Goal: Find specific page/section: Find specific page/section

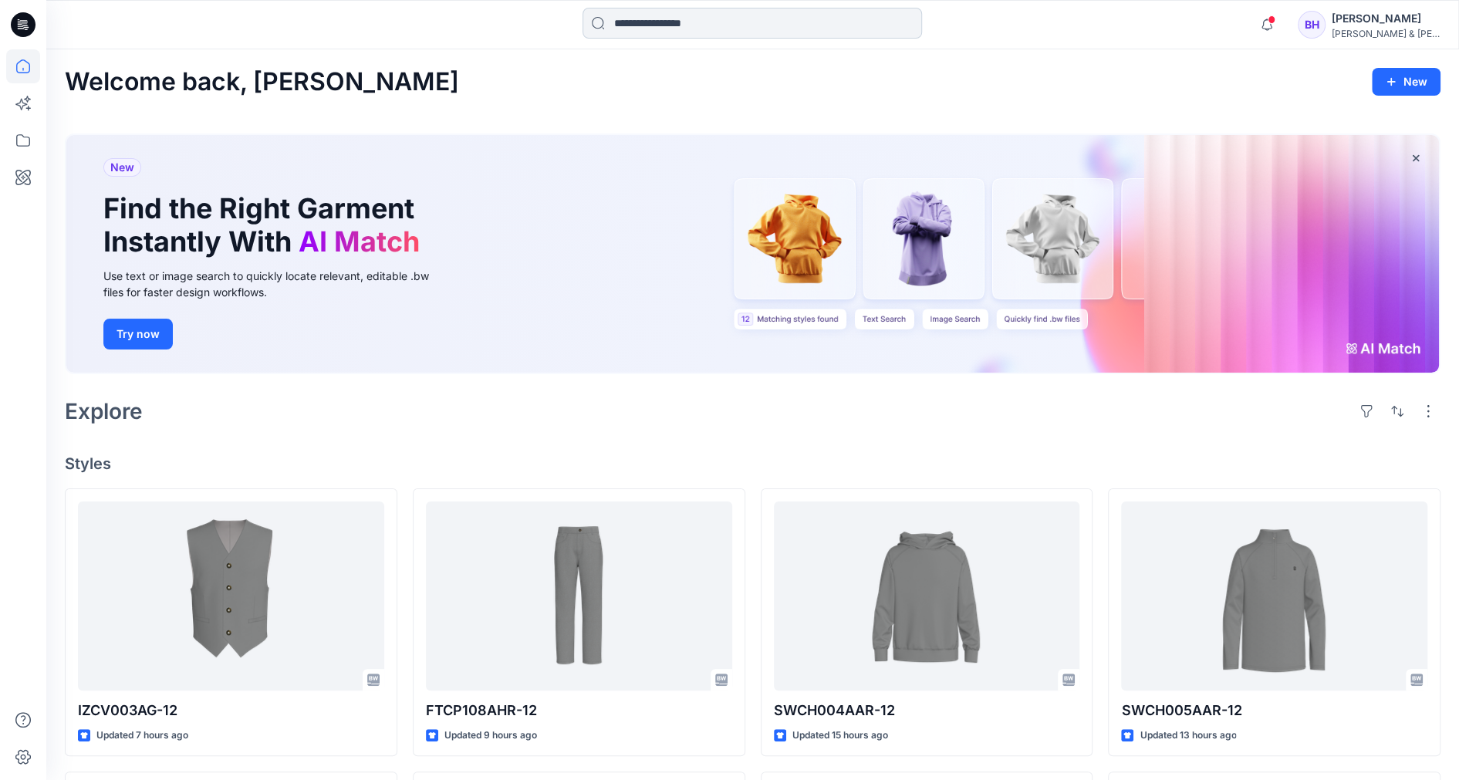
click at [708, 15] on input at bounding box center [752, 23] width 339 height 31
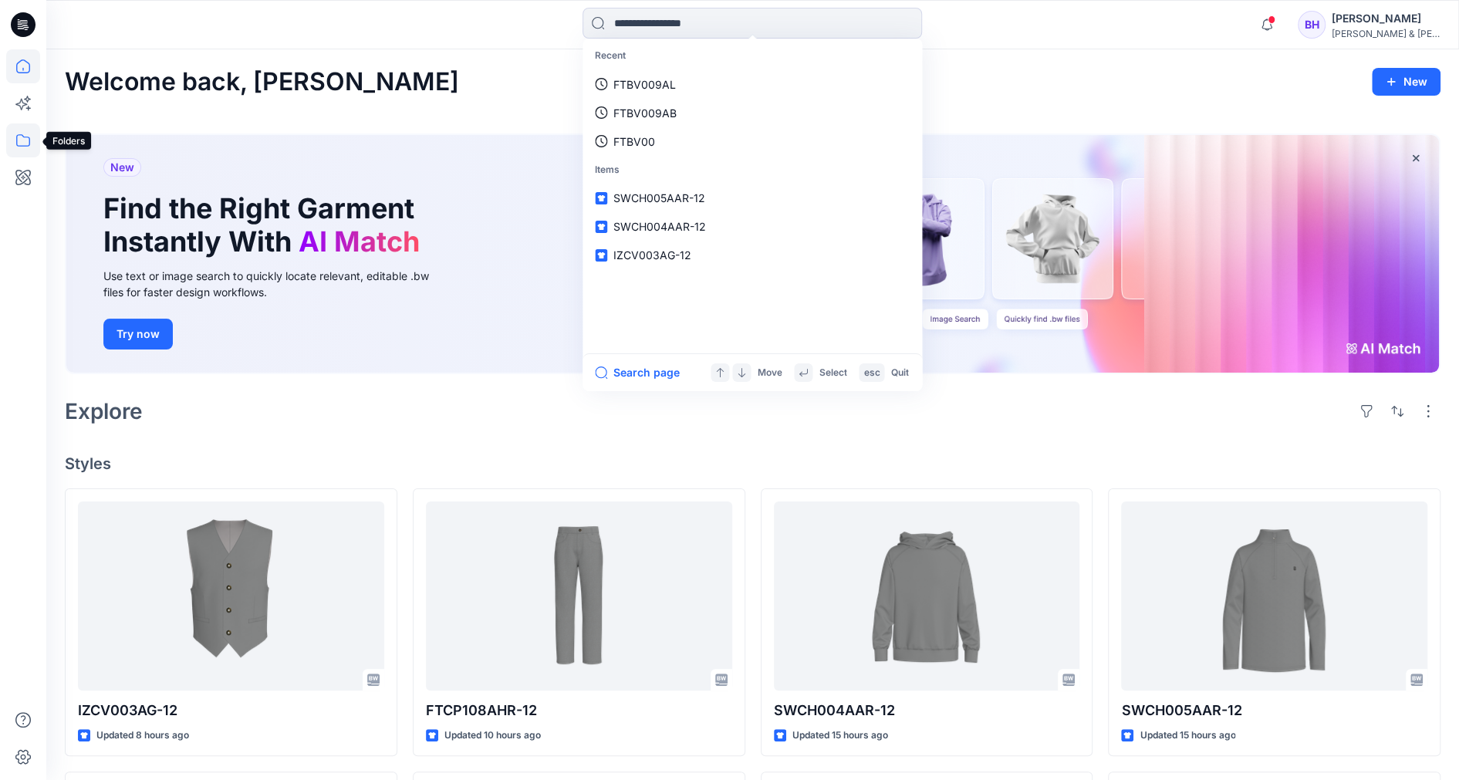
click at [20, 128] on icon at bounding box center [23, 140] width 34 height 34
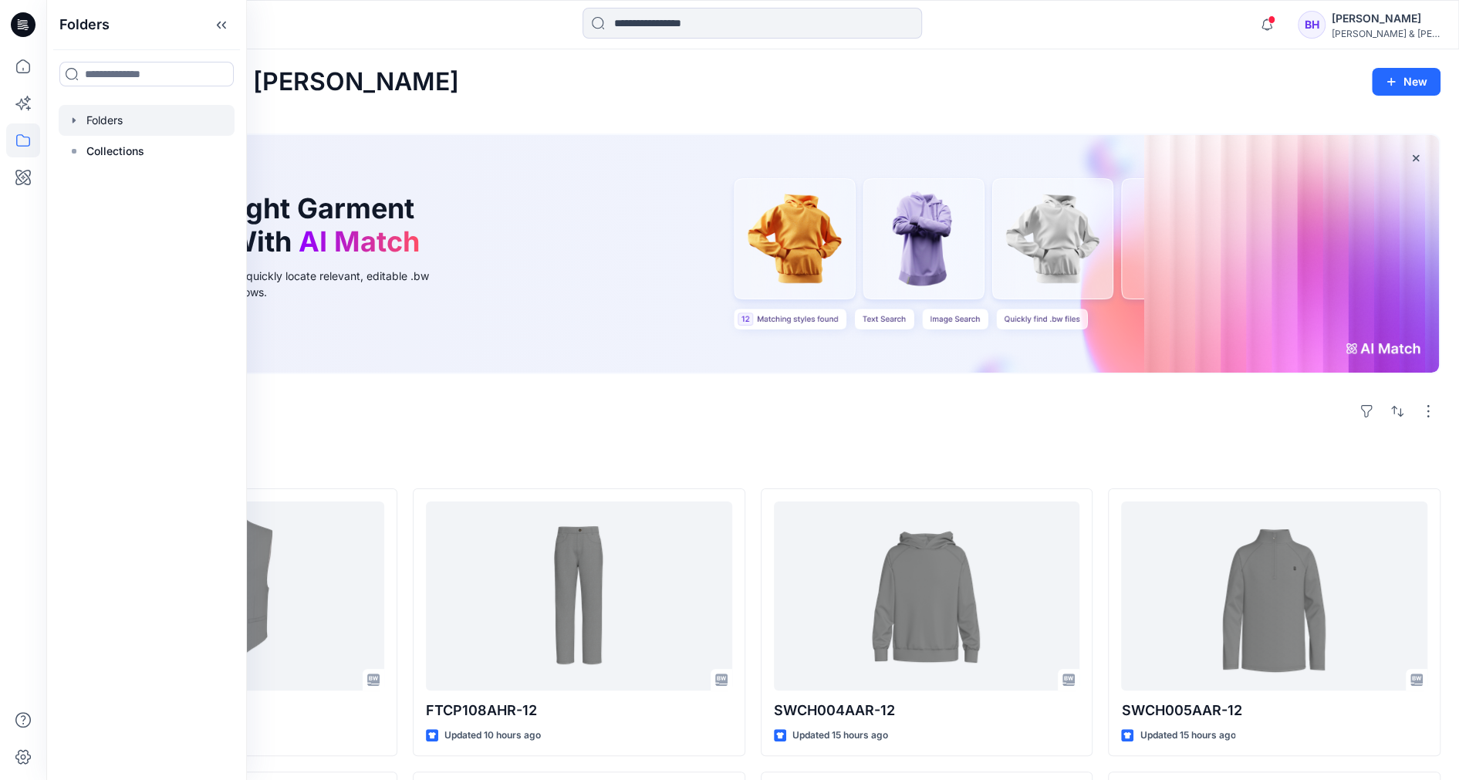
click at [78, 121] on icon "button" at bounding box center [74, 120] width 12 height 12
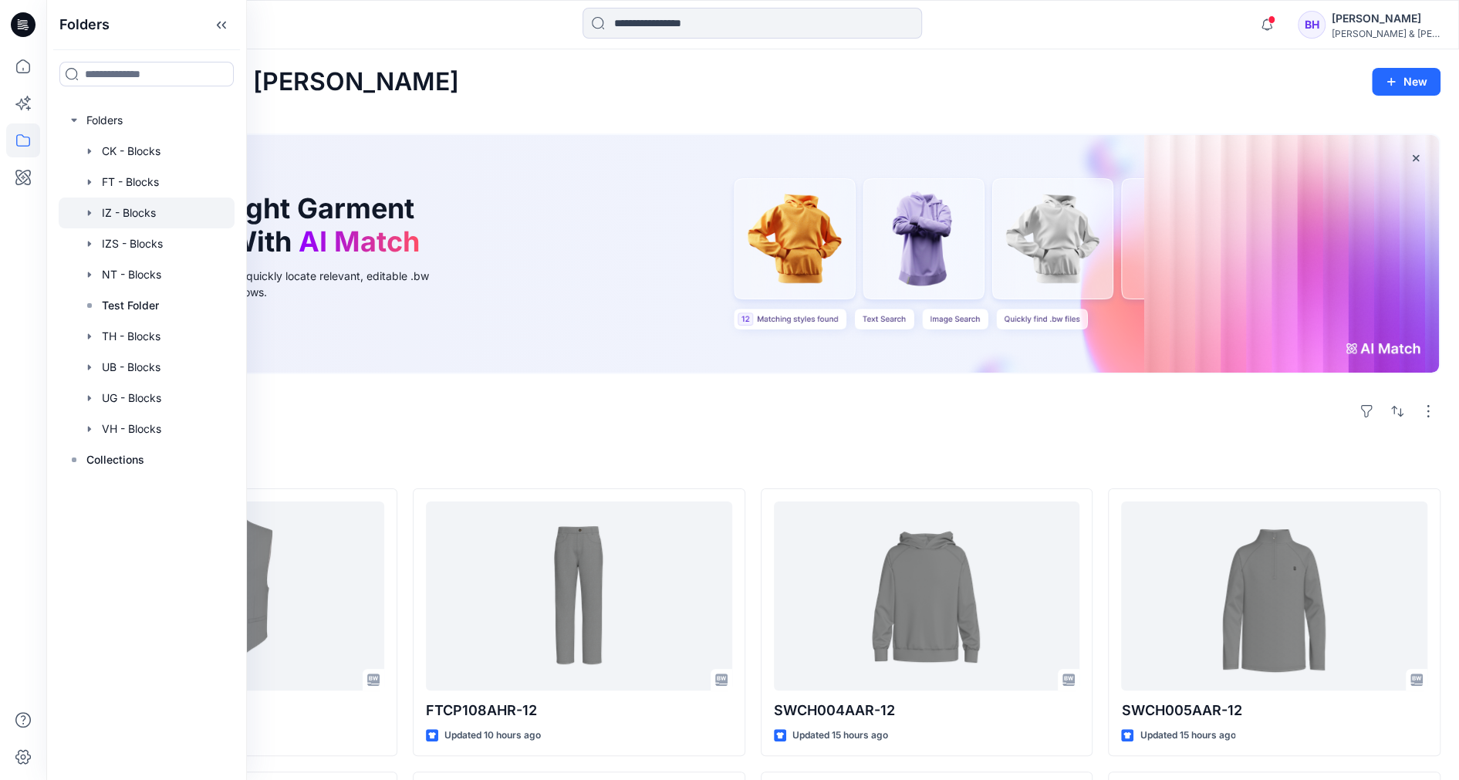
click at [150, 214] on div at bounding box center [147, 213] width 176 height 31
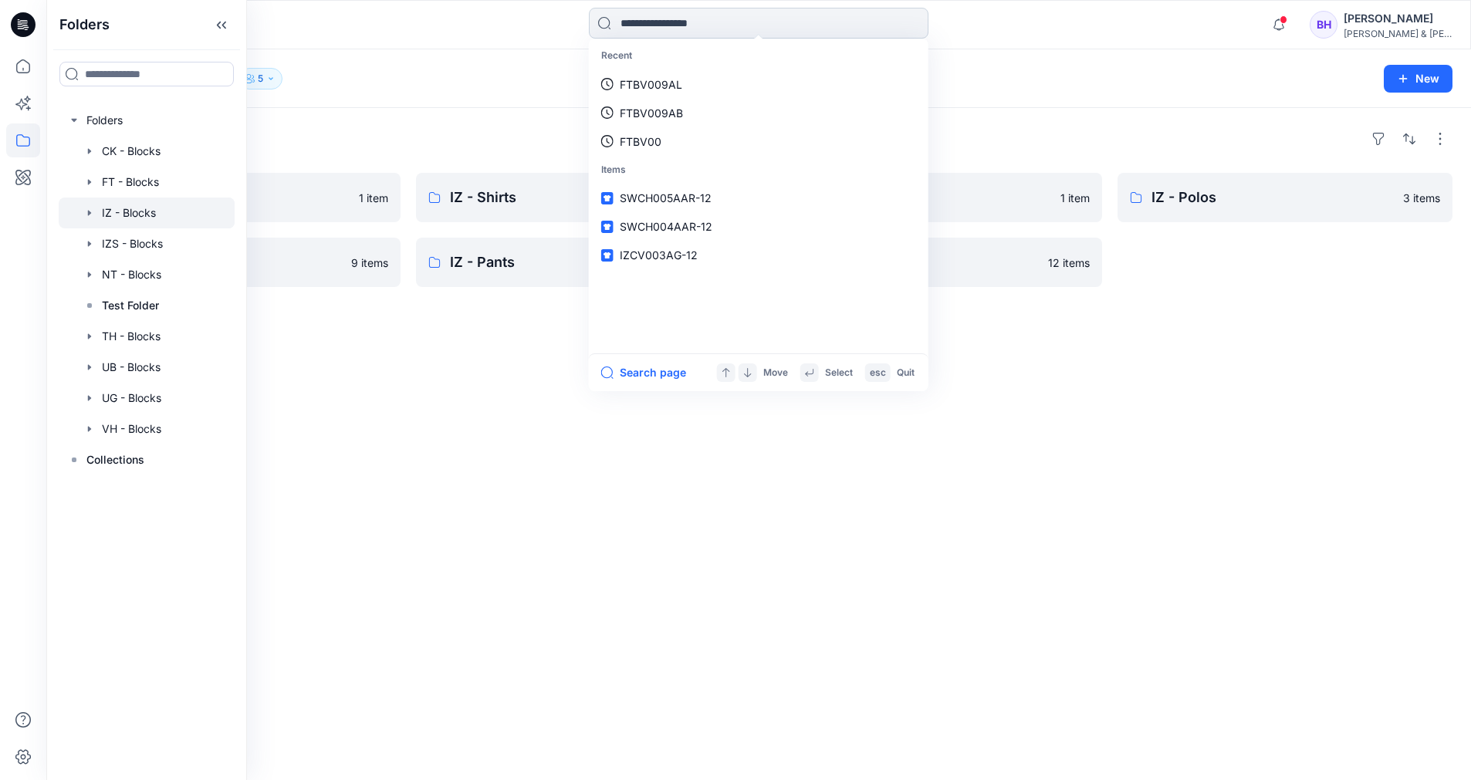
click at [656, 18] on input at bounding box center [758, 23] width 339 height 31
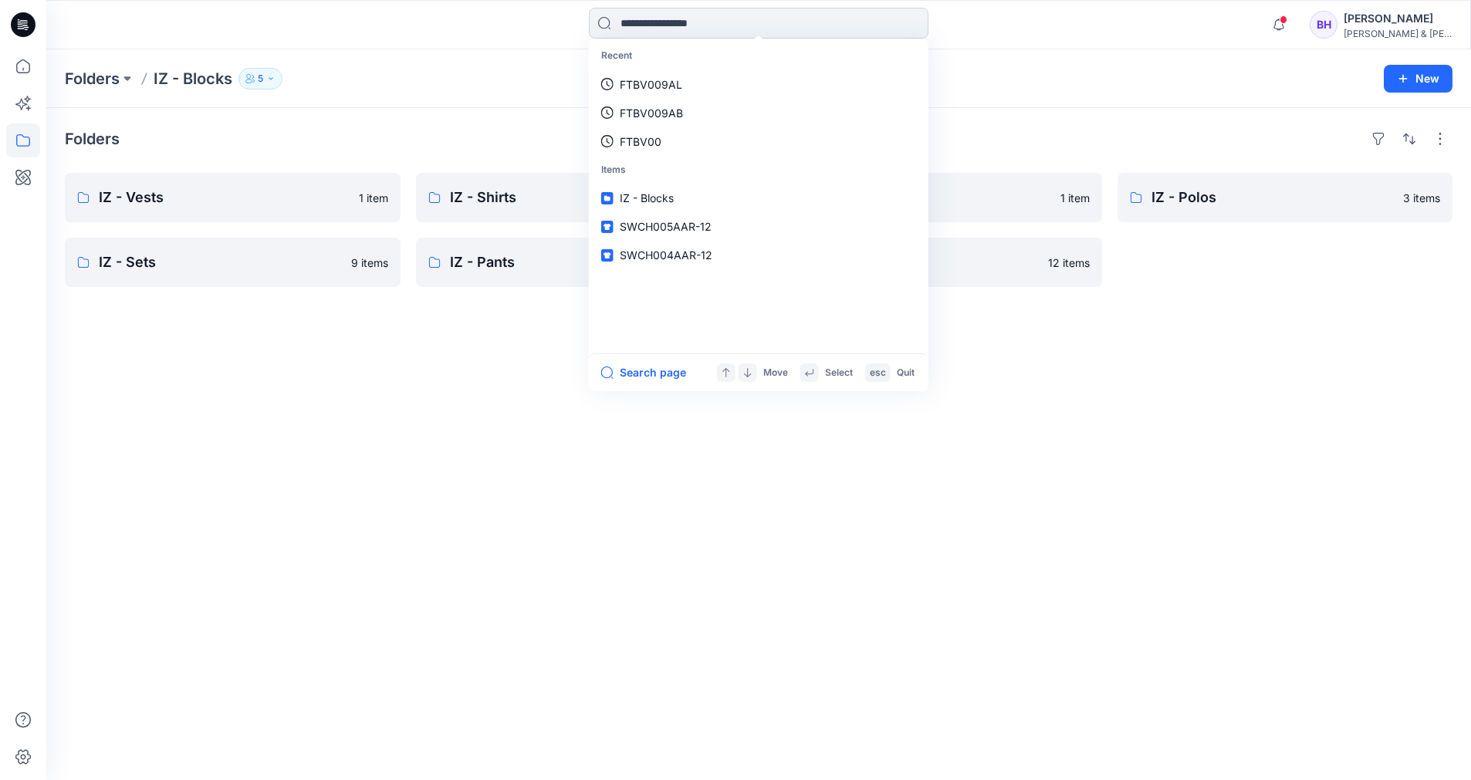
paste input "*********"
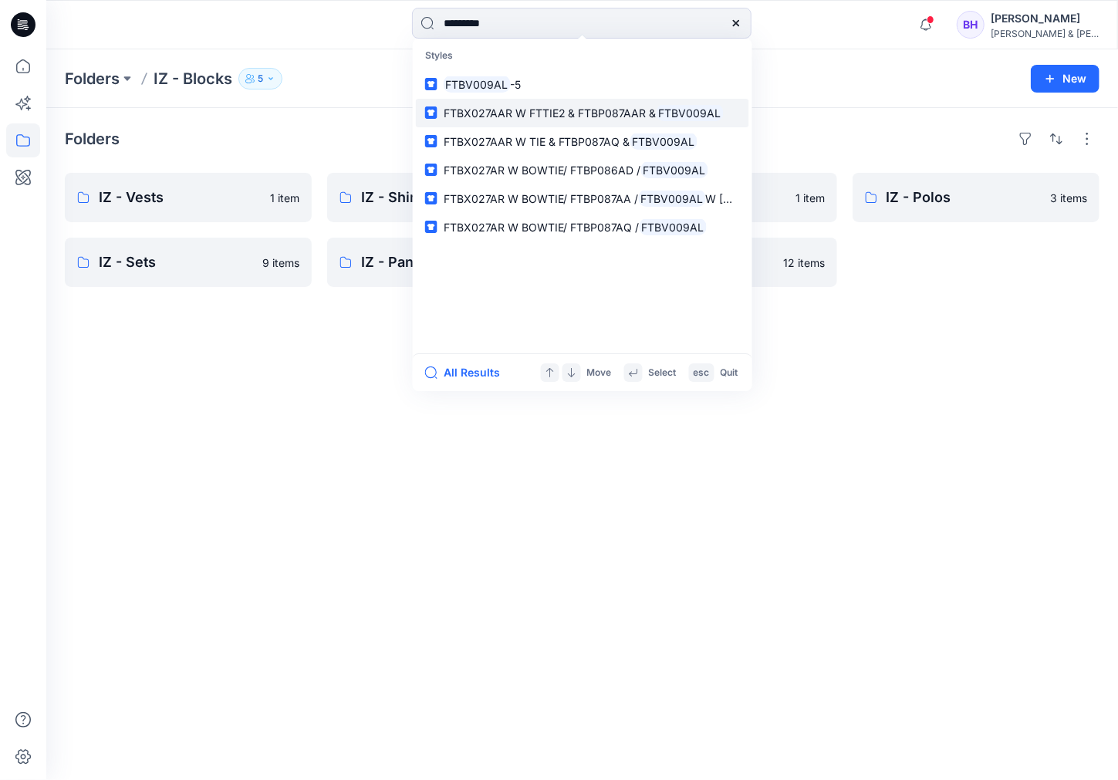
type input "*********"
click at [476, 110] on span "FTBX027AAR W FTTIE2 & FTBP087AAR &" at bounding box center [550, 112] width 213 height 13
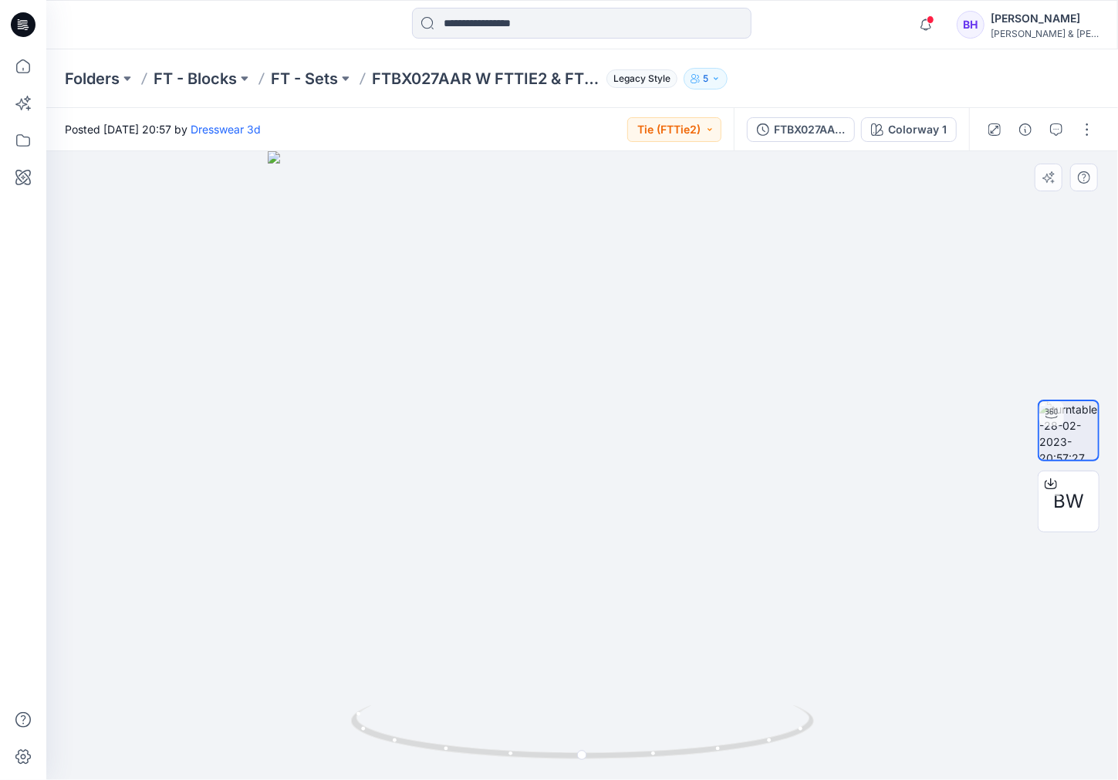
click at [216, 562] on div at bounding box center [582, 465] width 1072 height 629
click at [1067, 494] on span "BW" at bounding box center [1068, 502] width 31 height 28
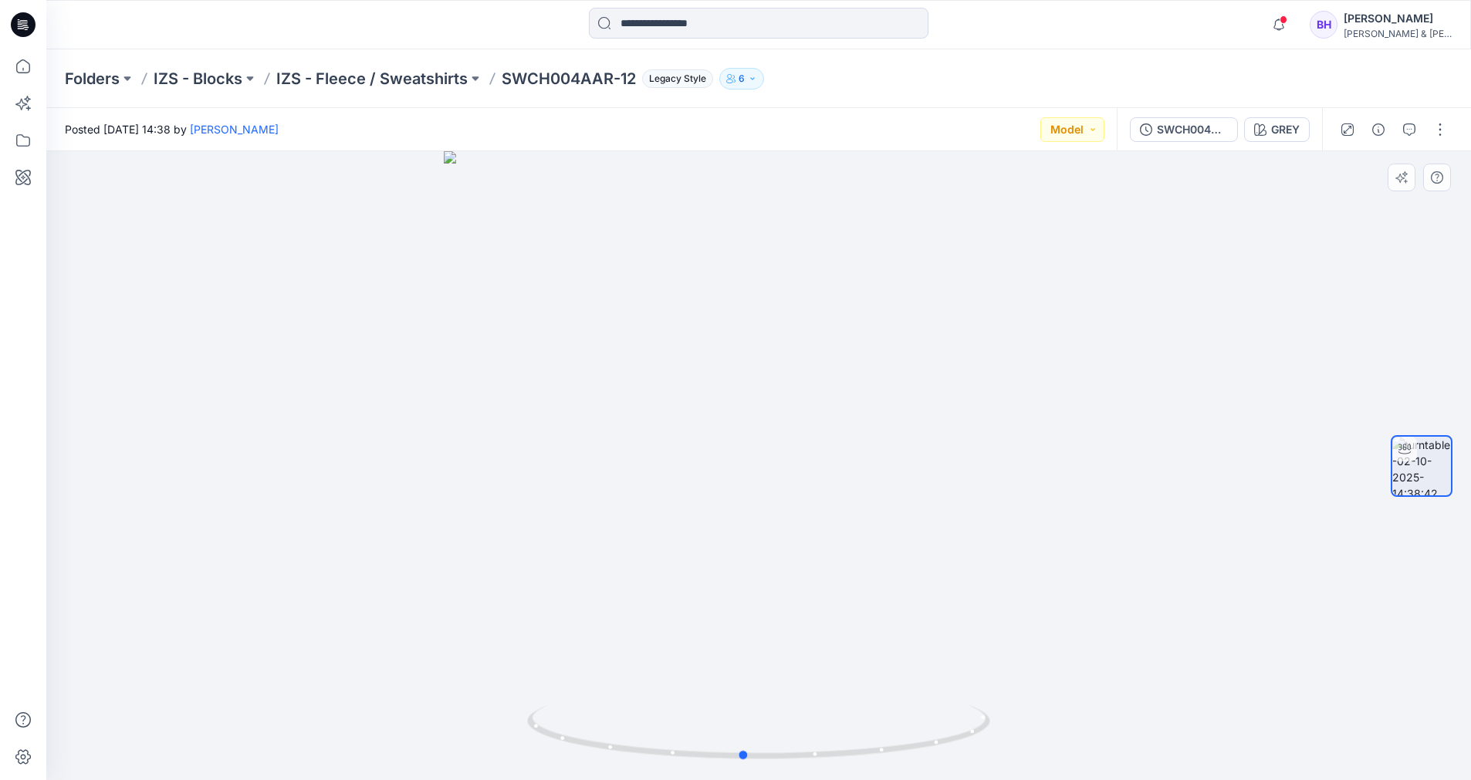
drag, startPoint x: 853, startPoint y: 472, endPoint x: 947, endPoint y: 471, distance: 93.4
click at [947, 471] on div at bounding box center [758, 465] width 1424 height 629
drag, startPoint x: 1066, startPoint y: 567, endPoint x: 1076, endPoint y: 590, distance: 24.9
click at [1076, 590] on div at bounding box center [758, 465] width 1424 height 629
